Goal: Information Seeking & Learning: Learn about a topic

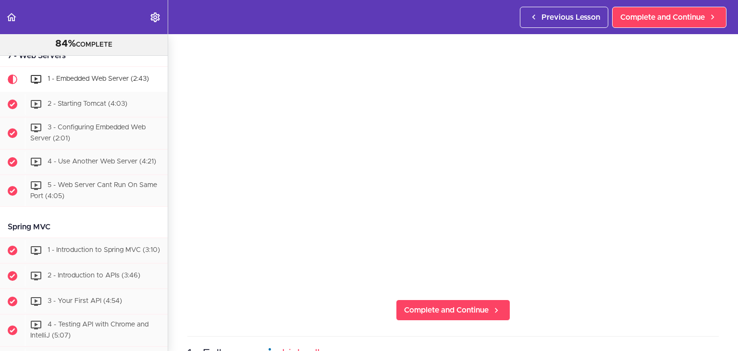
scroll to position [96, 0]
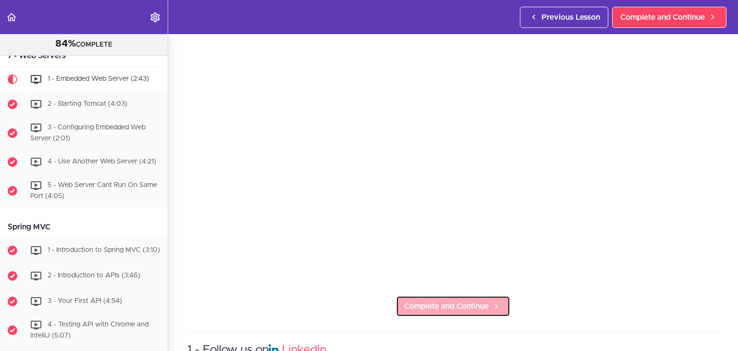
click at [455, 300] on span "Complete and Continue" at bounding box center [446, 306] width 85 height 12
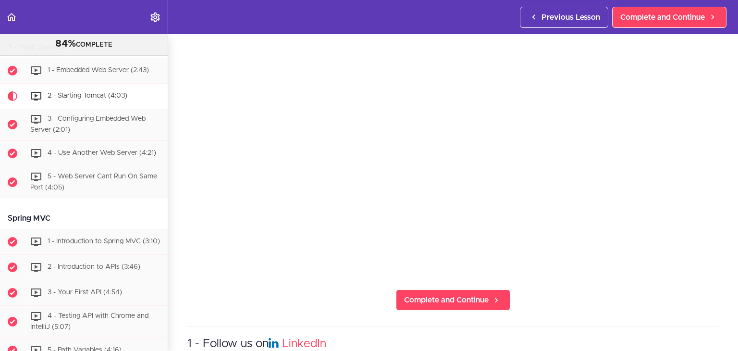
scroll to position [130, 0]
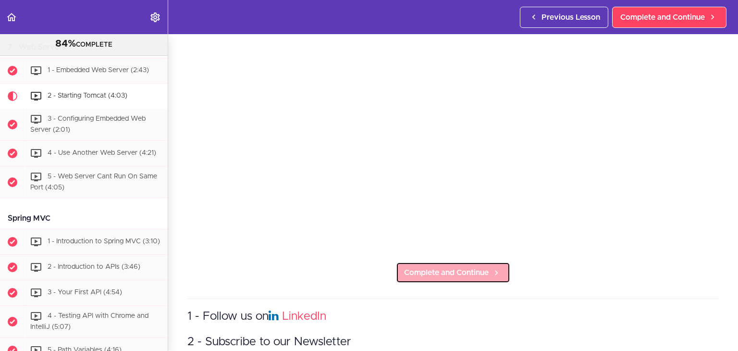
click at [430, 267] on span "Complete and Continue" at bounding box center [446, 273] width 85 height 12
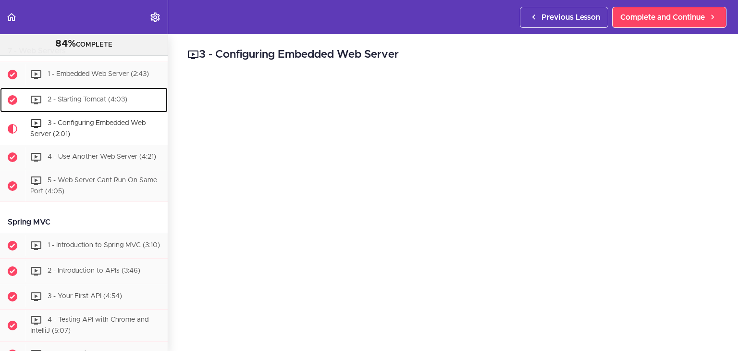
click at [81, 111] on div "2 - Starting Tomcat (4:03)" at bounding box center [96, 99] width 143 height 21
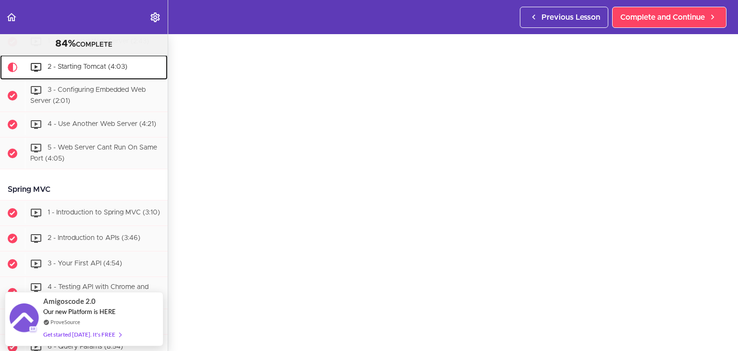
scroll to position [30, 0]
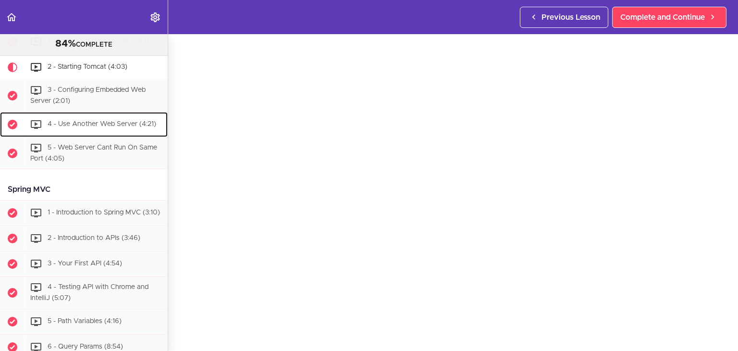
click at [119, 127] on span "4 - Use Another Web Server (4:21)" at bounding box center [102, 124] width 109 height 7
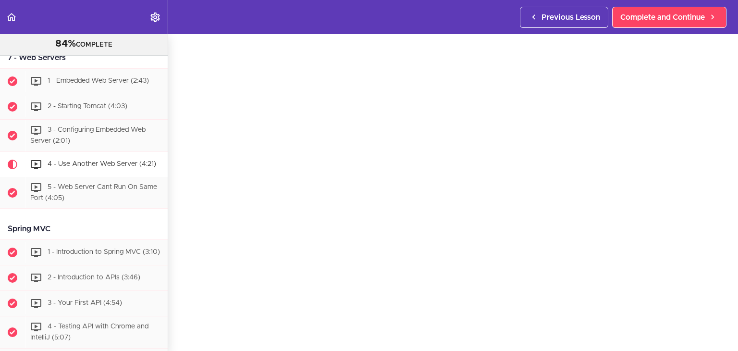
scroll to position [79, 0]
click at [477, 318] on span "Complete and Continue" at bounding box center [446, 323] width 85 height 12
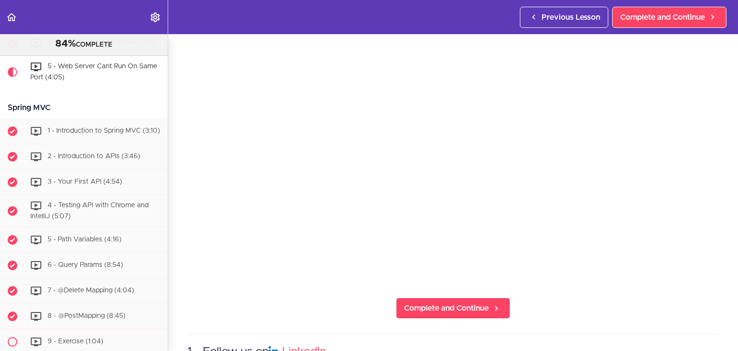
scroll to position [96, 0]
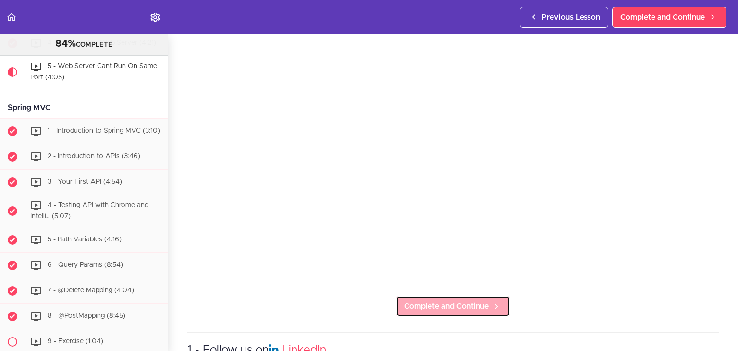
click at [431, 304] on span "Complete and Continue" at bounding box center [446, 306] width 85 height 12
